Goal: Task Accomplishment & Management: Manage account settings

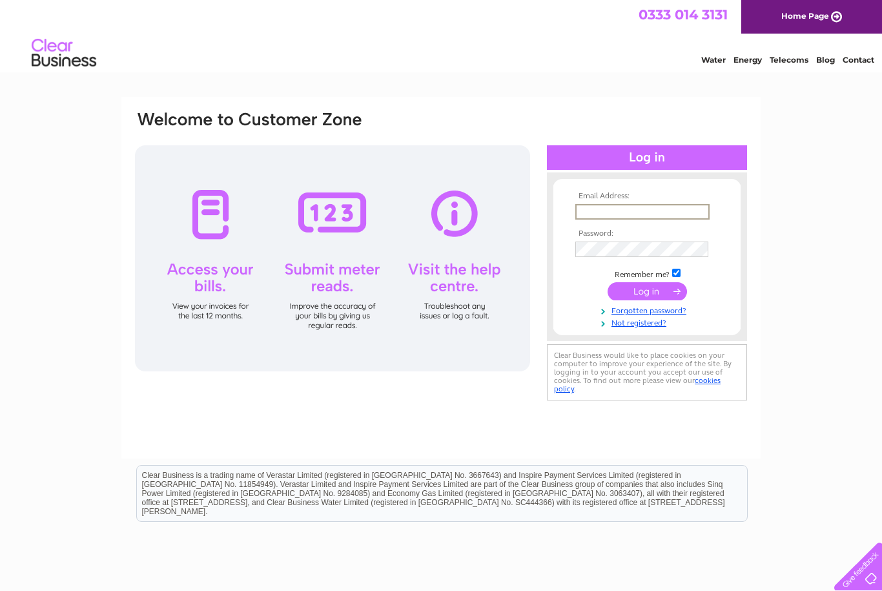
type input "theshoeexton@googlemail.com"
click at [647, 292] on input "submit" at bounding box center [647, 290] width 79 height 18
click at [651, 287] on input "submit" at bounding box center [647, 290] width 79 height 18
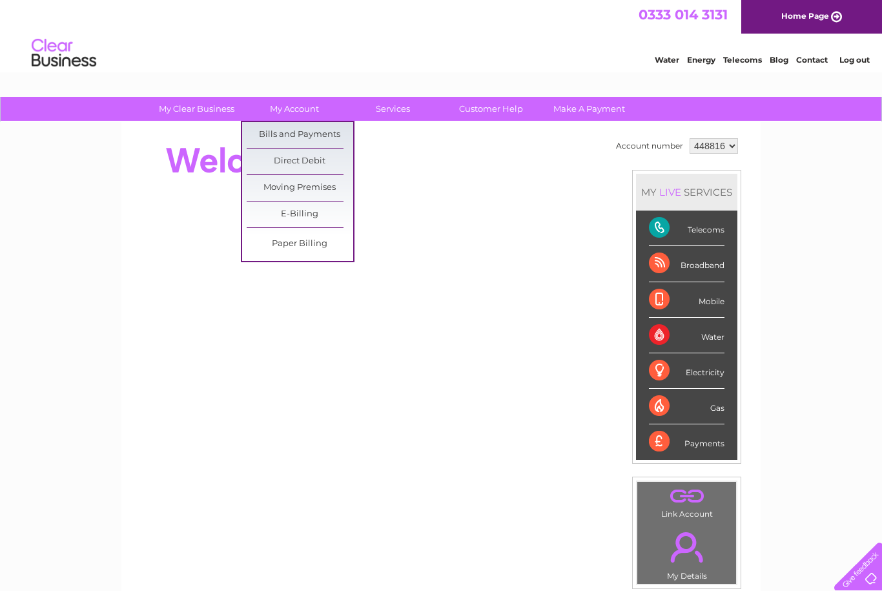
click at [318, 130] on link "Bills and Payments" at bounding box center [300, 135] width 107 height 26
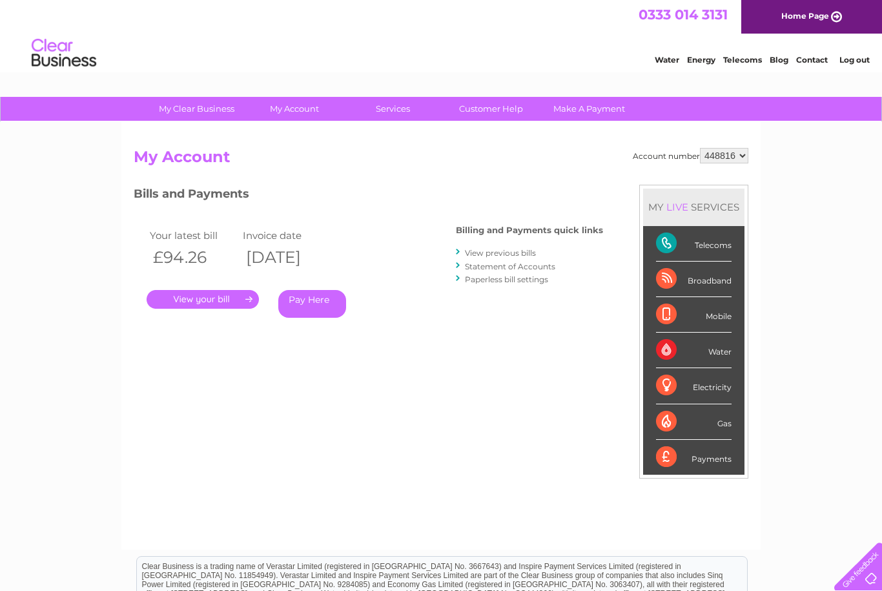
click at [222, 294] on link "." at bounding box center [203, 299] width 112 height 19
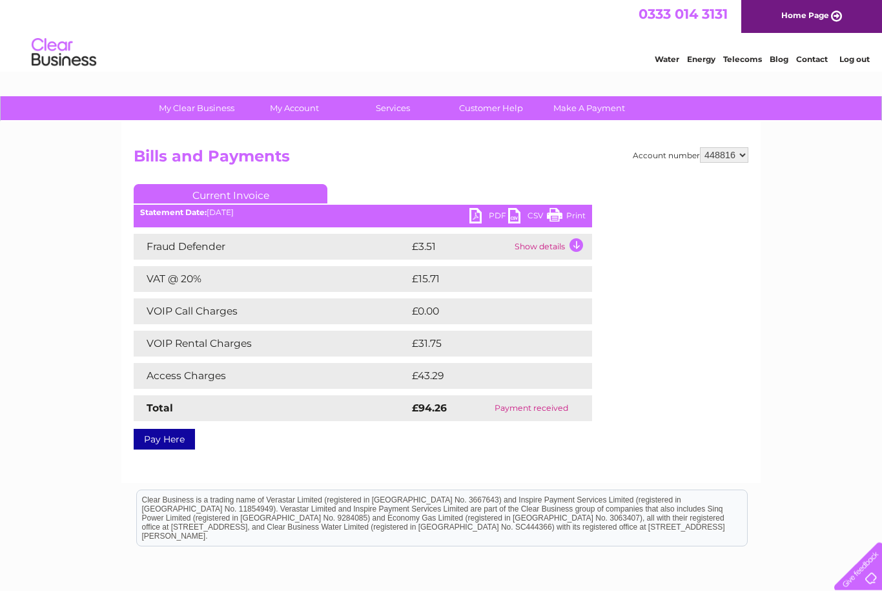
scroll to position [37, 0]
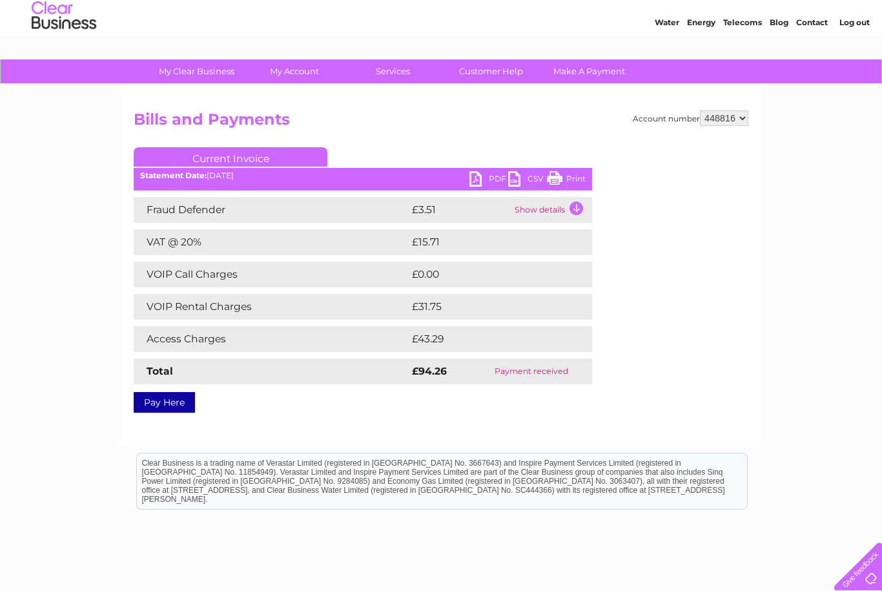
click at [489, 176] on link "PDF" at bounding box center [489, 180] width 39 height 19
